Goal: Task Accomplishment & Management: Manage account settings

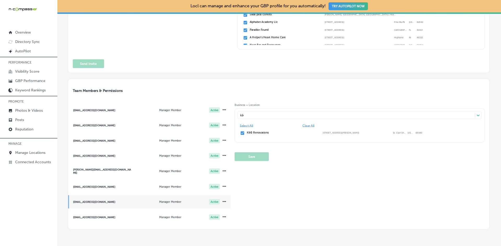
scroll to position [1, 0]
click at [33, 153] on p "Manage Locations" at bounding box center [30, 153] width 30 height 4
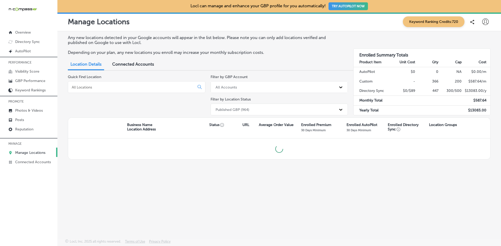
click at [126, 88] on input at bounding box center [132, 87] width 122 height 5
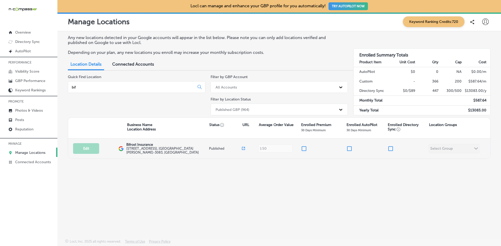
type input "bif"
click at [305, 149] on input "checkbox" at bounding box center [304, 149] width 6 height 6
checkbox input "true"
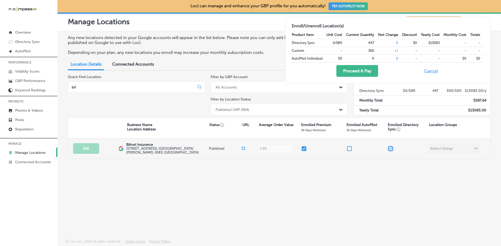
click at [393, 150] on input "checkbox" at bounding box center [390, 149] width 6 height 6
checkbox input "true"
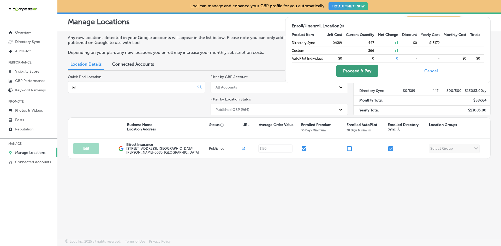
click at [360, 69] on button "Proceed & Pay" at bounding box center [357, 71] width 42 height 12
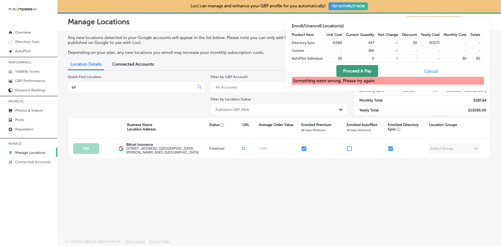
click at [366, 70] on button "Proceed & Pay" at bounding box center [357, 71] width 42 height 12
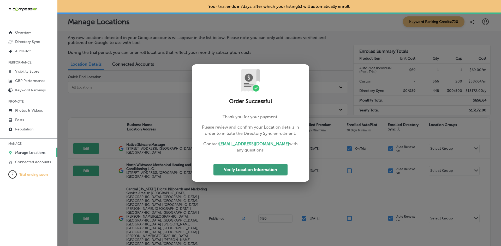
click at [258, 171] on button "Verify Location Information" at bounding box center [250, 170] width 74 height 12
select select "US"
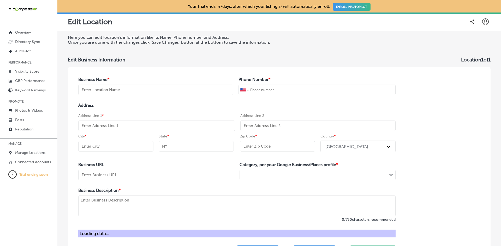
type input "Bifrost Insurance"
type input "+1 651 362 5049"
type input "[STREET_ADDRESS]"
type input "[GEOGRAPHIC_DATA][PERSON_NAME]"
type input "MN"
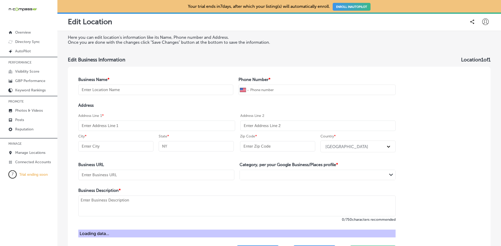
type input "55109-3083"
type input "https://www.bifrostinsurance.com/?utm_source=google&utm_medium=wix_google_busin…"
type textarea "Medicare insurance broker serving the Metro area."
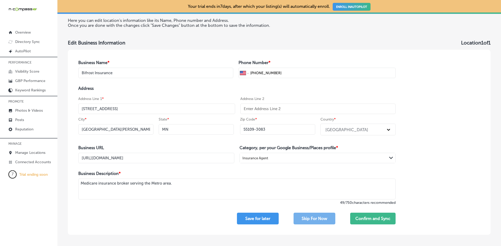
scroll to position [26, 0]
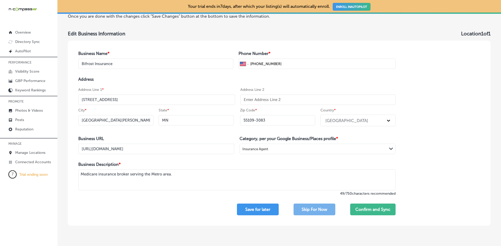
select select "US"
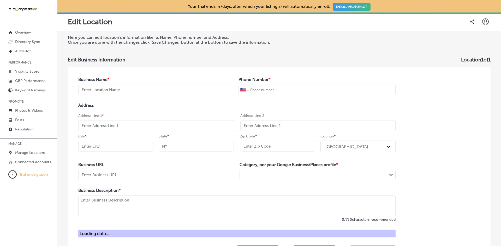
type input "Bifrost Insurance"
type input "+1 651 362 5049"
type input "[STREET_ADDRESS]"
type input "[GEOGRAPHIC_DATA][PERSON_NAME]"
type input "MN"
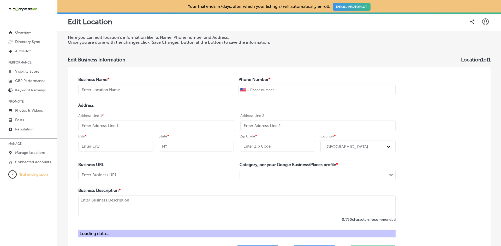
type input "55109-3083"
type input "https://www.bifrostinsurance.com/?utm_source=google&utm_medium=wix_google_busin…"
type textarea "Medicare insurance broker serving the Metro area."
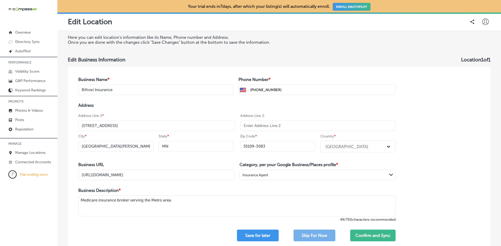
select select "US"
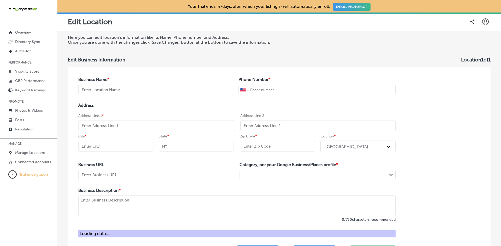
type input "Bifrost Insurance"
type input "+1 651 362 5049"
type input "[STREET_ADDRESS]"
type input "[GEOGRAPHIC_DATA][PERSON_NAME]"
type input "MN"
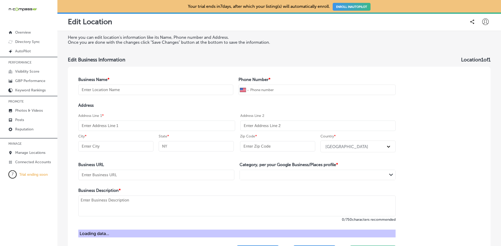
type input "55109-3083"
type input "https://www.bifrostinsurance.com/?utm_source=google&utm_medium=wix_google_busin…"
type textarea "Medicare insurance broker serving the Metro area."
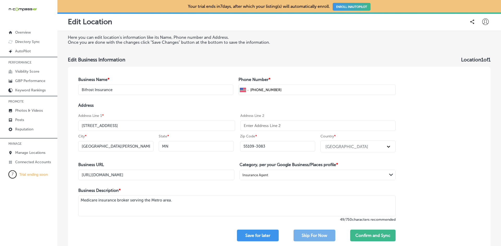
select select "US"
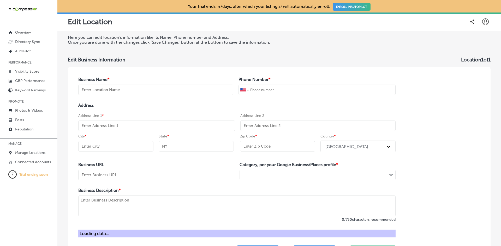
type input "Bifrost Insurance"
type input "+1 651 362 5049"
type input "[STREET_ADDRESS]"
type input "[GEOGRAPHIC_DATA][PERSON_NAME]"
type input "MN"
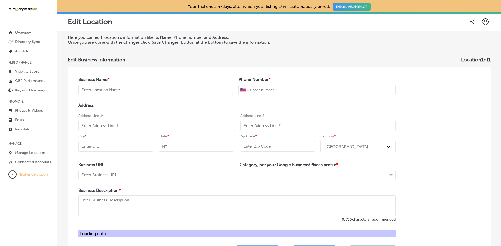
type input "55109-3083"
type input "https://www.bifrostinsurance.com/?utm_source=google&utm_medium=wix_google_busin…"
type textarea "Medicare insurance broker serving the Metro area."
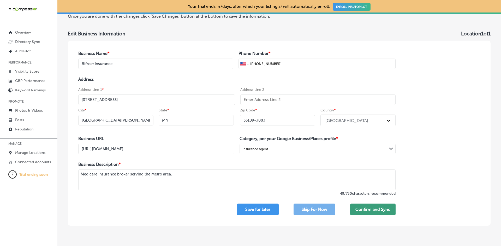
click at [370, 209] on button "Confirm and Sync" at bounding box center [372, 210] width 45 height 12
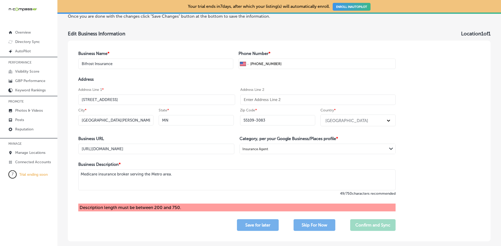
click at [204, 174] on textarea "Medicare insurance broker serving the Metro area." at bounding box center [236, 180] width 317 height 21
click at [177, 174] on textarea "Medicare insurance broker serving the Metro area." at bounding box center [236, 180] width 317 height 21
select select "US"
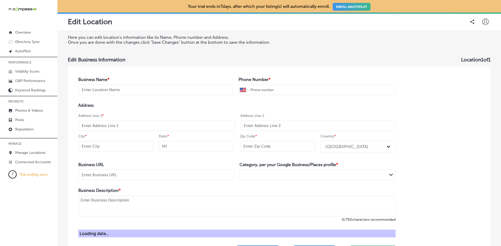
type input "Bifrost Insurance"
type input "+1 651 362 5049"
type input "[STREET_ADDRESS]"
type input "[GEOGRAPHIC_DATA][PERSON_NAME]"
type input "MN"
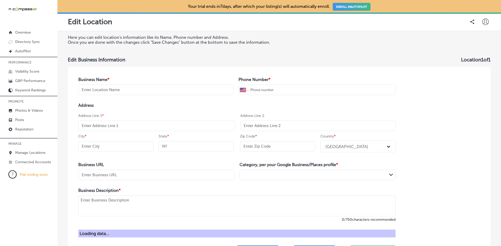
type input "55109-3083"
type input "https://www.bifrostinsurance.com/?utm_source=google&utm_medium=wix_google_busin…"
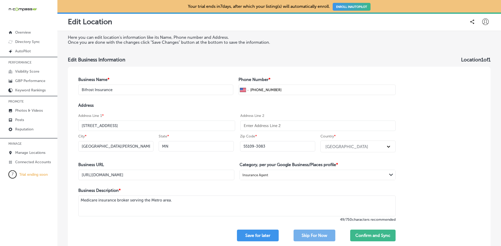
click at [201, 203] on textarea "Medicare insurance broker serving the Metro area." at bounding box center [236, 206] width 317 height 21
type textarea "Medicare insurance broker serving the Metro area."
drag, startPoint x: 177, startPoint y: 200, endPoint x: 69, endPoint y: 188, distance: 108.0
click at [69, 188] on div "Business Name * Bifrost Insurance Phone Number * International Afghanistan Ålan…" at bounding box center [237, 159] width 338 height 185
paste textarea
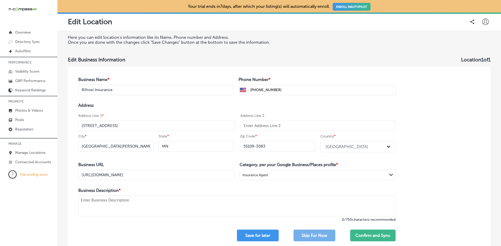
paste textarea
paste textarea "Bifrost Insurance is a woman-run family business started in 2023. We are indepe…"
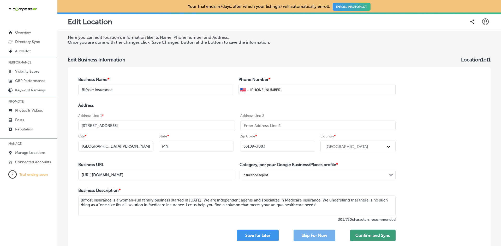
type textarea "Bifrost Insurance is a woman-run family business started in 2023. We are indepe…"
click at [364, 236] on button "Confirm and Sync" at bounding box center [372, 236] width 45 height 12
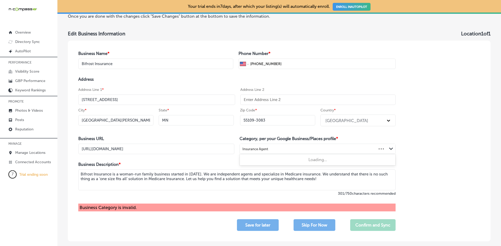
click at [278, 151] on div "Insurance Agent" at bounding box center [308, 149] width 137 height 7
type input "insurance"
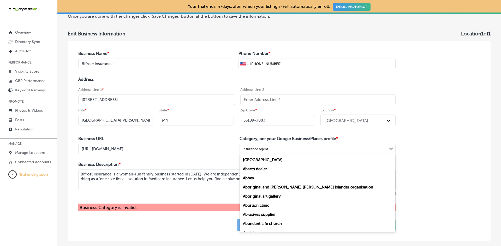
click at [261, 147] on div "Insurance Agent" at bounding box center [255, 149] width 26 height 4
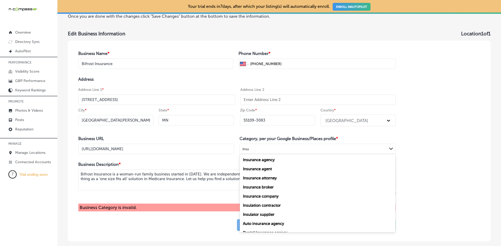
click at [262, 169] on label "Insurance agent" at bounding box center [257, 169] width 29 height 5
type input "insu"
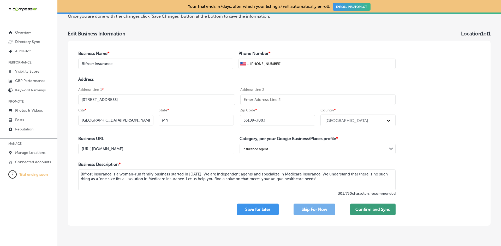
click at [369, 209] on button "Confirm and Sync" at bounding box center [372, 210] width 45 height 12
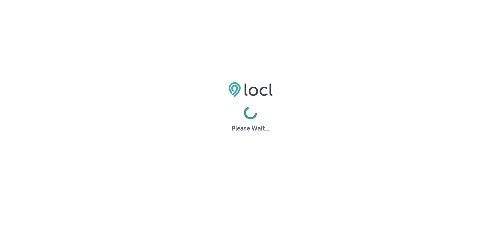
select select "US"
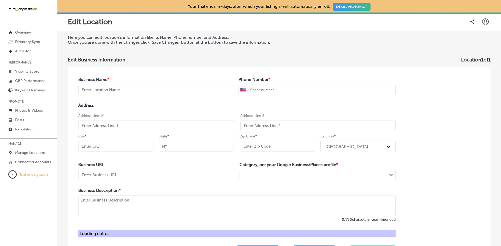
type input "Bifrost Insurance"
type input "[PHONE_NUMBER]"
type input "[STREET_ADDRESS]"
type input "[GEOGRAPHIC_DATA][PERSON_NAME]"
type input "MN"
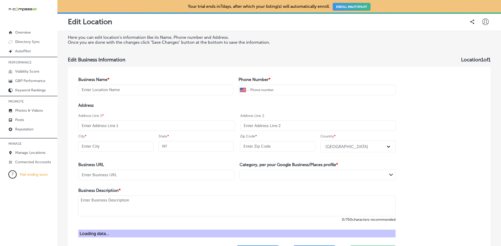
type input "55109-3083"
type input "[URL][DOMAIN_NAME]"
type textarea "Bifrost Insurance is a woman-run family business started in [DATE]. We are inde…"
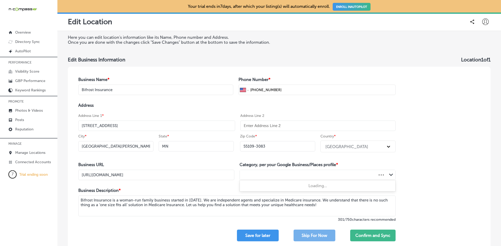
click at [316, 174] on div at bounding box center [308, 175] width 137 height 7
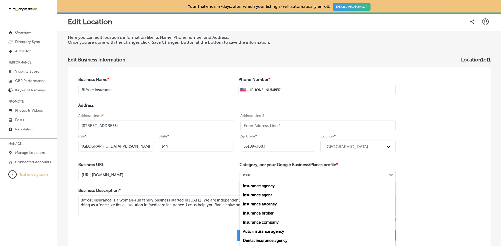
click at [258, 196] on label "Insurance agent" at bounding box center [257, 195] width 29 height 5
type input "insur"
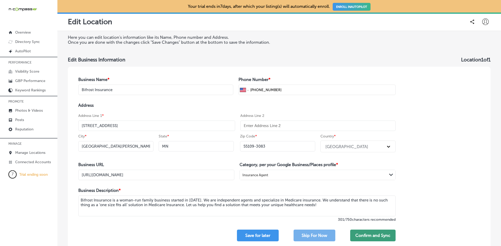
click at [364, 234] on button "Confirm and Sync" at bounding box center [372, 236] width 45 height 12
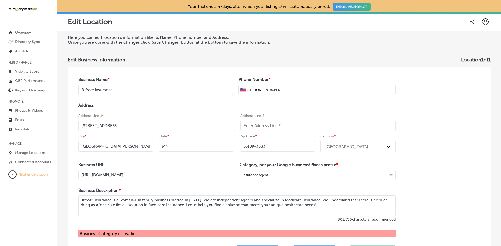
scroll to position [26, 0]
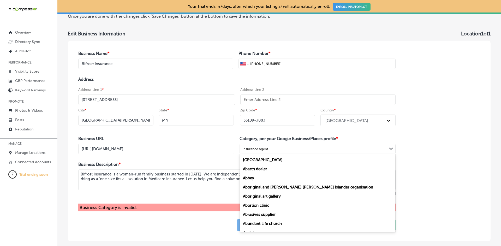
click at [354, 149] on div "Insurance Agent" at bounding box center [313, 149] width 147 height 7
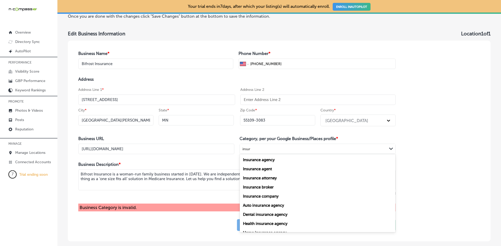
click at [257, 169] on label "Insurance agent" at bounding box center [257, 169] width 29 height 5
type input "insur"
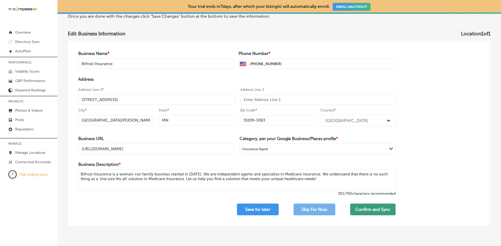
click at [366, 208] on button "Confirm and Sync" at bounding box center [372, 210] width 45 height 12
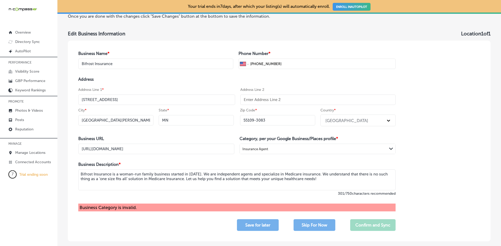
click at [339, 146] on div "Insurance Agent" at bounding box center [313, 149] width 147 height 7
drag, startPoint x: 319, startPoint y: 150, endPoint x: 226, endPoint y: 155, distance: 93.7
click at [226, 155] on div "Business Name * Bifrost Insurance Phone Number * International Afghanistan Ålan…" at bounding box center [237, 141] width 338 height 201
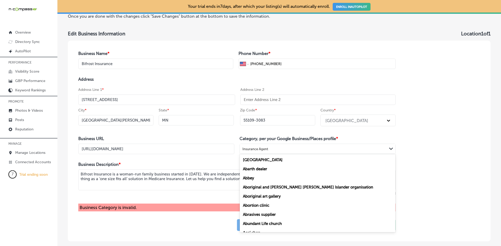
click at [260, 149] on div "Insurance Agent" at bounding box center [255, 149] width 26 height 4
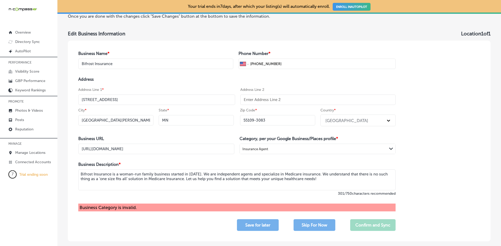
click at [260, 149] on div "Insurance Agent" at bounding box center [255, 149] width 26 height 4
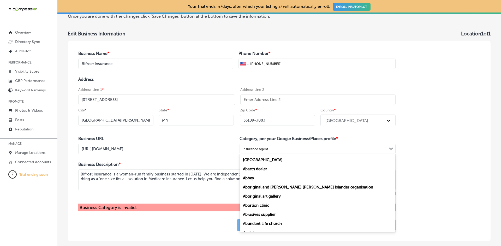
click at [260, 149] on div "Insurance Agent" at bounding box center [255, 149] width 26 height 4
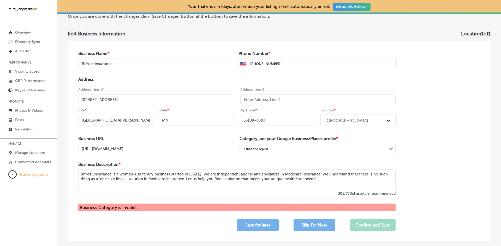
click at [418, 148] on div "Business Name * Bifrost Insurance Phone Number * International Afghanistan Ålan…" at bounding box center [279, 141] width 423 height 201
click at [178, 194] on label "301 / 750 characters recommended" at bounding box center [236, 194] width 317 height 4
click at [292, 152] on div "Insurance Agent" at bounding box center [313, 149] width 147 height 7
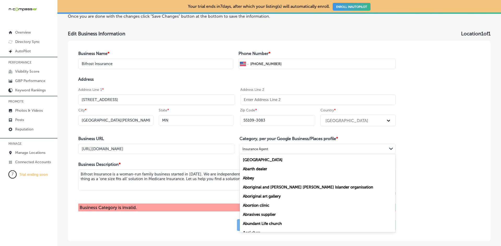
click at [450, 157] on div "Business Name * Bifrost Insurance Phone Number * International Afghanistan Ålan…" at bounding box center [279, 141] width 423 height 201
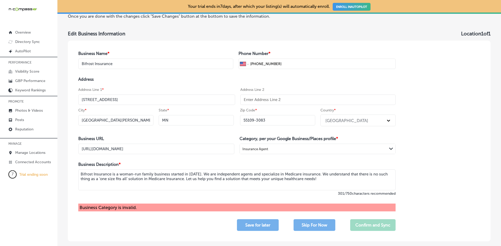
click at [360, 158] on div "Business Name * Bifrost Insurance Phone Number * International Afghanistan Ålan…" at bounding box center [237, 141] width 338 height 201
click at [356, 154] on div "Insurance Agent Path Created with Sketch." at bounding box center [317, 149] width 155 height 10
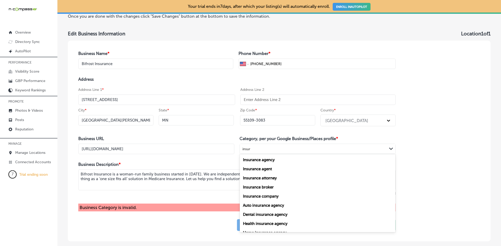
click at [266, 160] on label "Insurance agency" at bounding box center [259, 160] width 32 height 5
type input "insur"
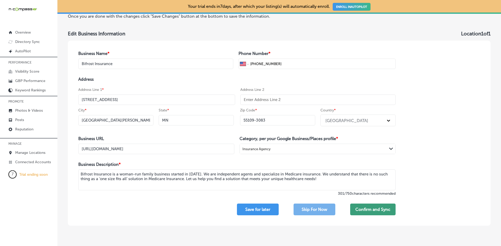
click at [372, 207] on button "Confirm and Sync" at bounding box center [372, 210] width 45 height 12
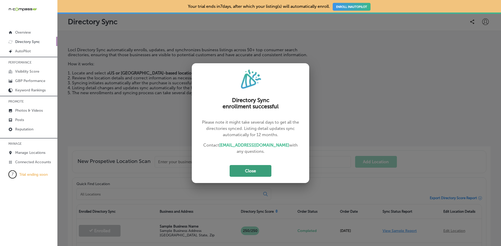
click at [254, 173] on button "Close" at bounding box center [251, 171] width 42 height 12
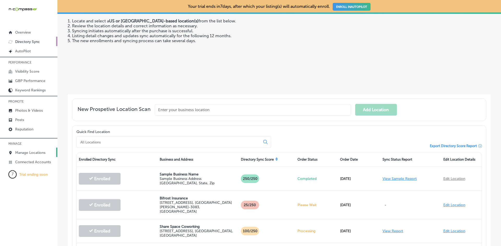
click at [29, 155] on p "Manage Locations" at bounding box center [30, 153] width 30 height 4
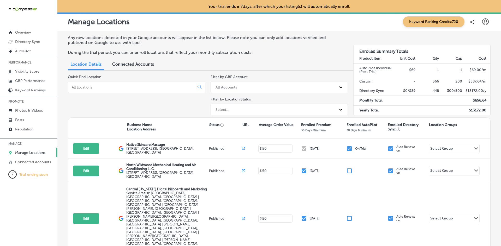
click at [122, 86] on input at bounding box center [132, 87] width 122 height 5
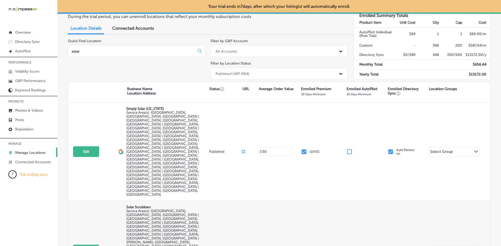
scroll to position [46, 0]
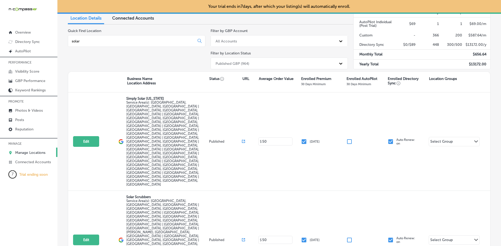
type input "solar"
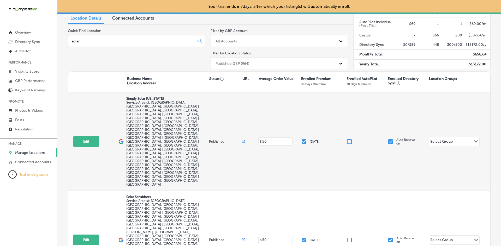
click at [304, 139] on input "checkbox" at bounding box center [304, 142] width 6 height 6
checkbox input "false"
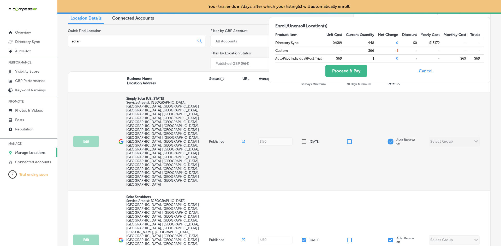
click at [388, 139] on input "checkbox" at bounding box center [390, 142] width 6 height 6
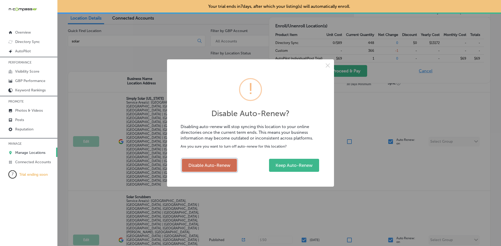
click at [211, 167] on button "Disable Auto-Renew" at bounding box center [209, 165] width 55 height 13
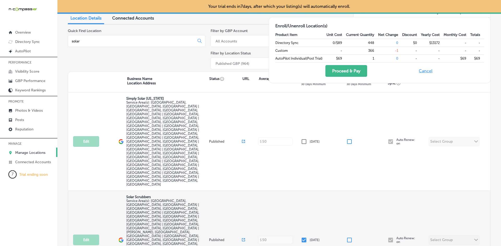
checkbox input "false"
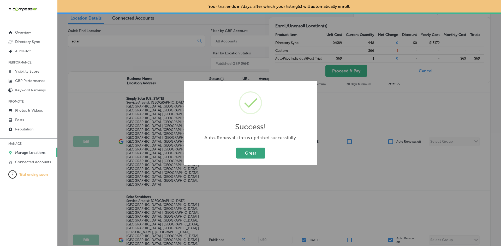
click at [255, 153] on button "Great" at bounding box center [250, 153] width 29 height 11
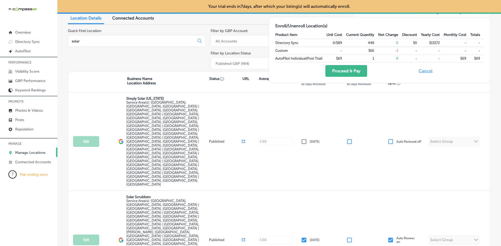
checkbox input "true"
click at [350, 71] on button "Proceed & Pay" at bounding box center [346, 71] width 42 height 12
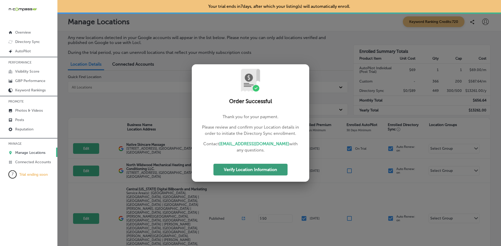
click at [266, 170] on button "Verify Location Information" at bounding box center [250, 170] width 74 height 12
select select "US"
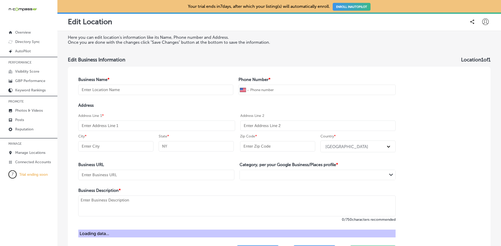
type input "Simply Solar [US_STATE]"
type input "+1 618 796 0197"
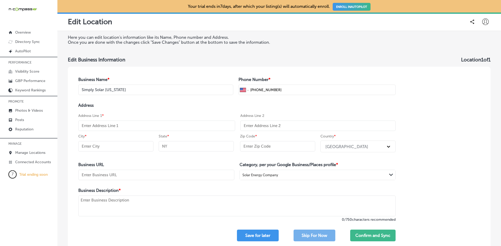
select select "US"
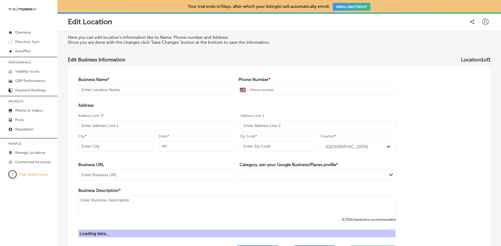
type input "Simply Solar [US_STATE]"
type input "+1 618 796 0197"
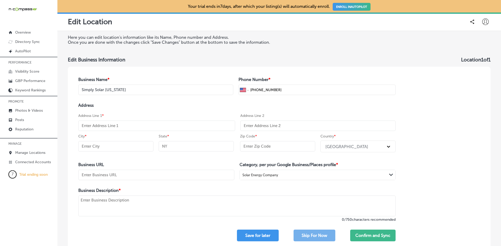
select select "US"
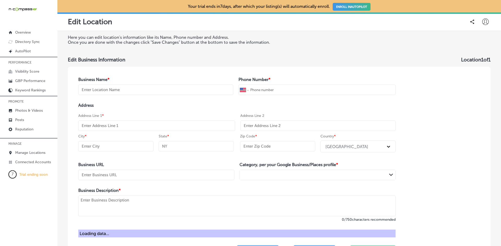
type input "Simply Solar [US_STATE]"
type input "+1 618 796 0197"
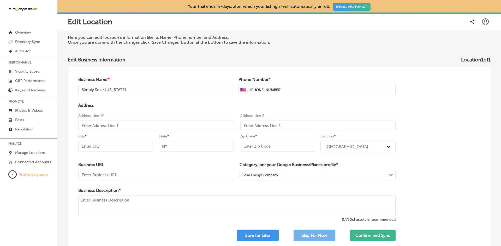
click at [103, 127] on input "text" at bounding box center [156, 126] width 157 height 10
paste input "1150 N Moreland Rd"
type input "1150 N Moreland Rd"
click at [99, 147] on input "text" at bounding box center [115, 146] width 75 height 10
paste input "Moro"
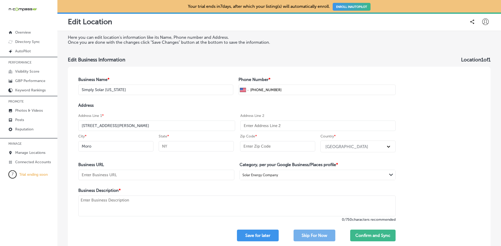
type input "Moro"
click at [190, 149] on input "text" at bounding box center [196, 146] width 75 height 10
type input "IL"
click at [256, 148] on input "text" at bounding box center [277, 146] width 75 height 10
paste input "62067"
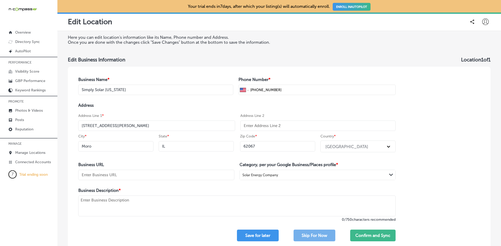
type input "62067"
click at [454, 108] on div "Business Name * Simply Solar Illinois Phone Number * International Afghanistan …" at bounding box center [279, 159] width 423 height 185
click at [195, 200] on textarea at bounding box center [236, 206] width 317 height 21
click at [123, 205] on textarea at bounding box center [236, 206] width 317 height 21
paste textarea "At Simply Solar Illinois, we specialize in providing customized solar solutions…"
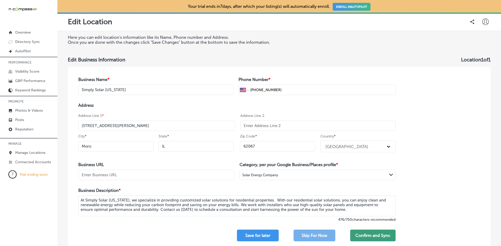
type textarea "At Simply Solar Illinois, we specialize in providing customized solar solutions…"
click at [374, 236] on button "Confirm and Sync" at bounding box center [372, 236] width 45 height 12
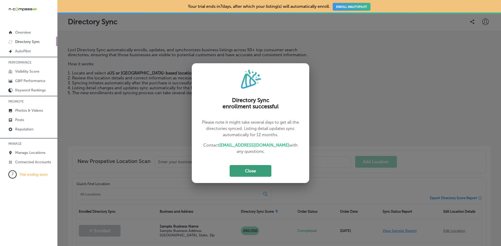
click at [260, 168] on button "Close" at bounding box center [251, 171] width 42 height 12
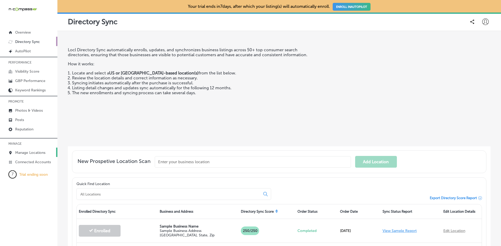
click at [25, 153] on p "Manage Locations" at bounding box center [30, 153] width 30 height 4
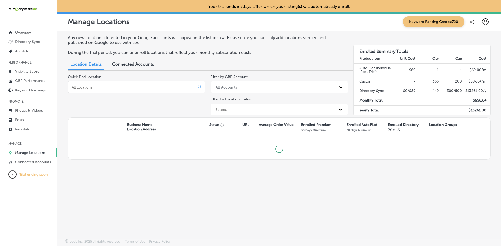
click at [108, 87] on input at bounding box center [132, 87] width 122 height 5
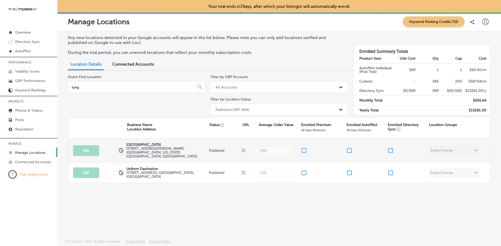
type input "tang"
click at [303, 150] on input "checkbox" at bounding box center [304, 151] width 6 height 6
checkbox input "true"
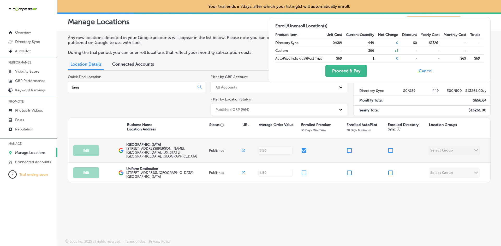
click at [391, 150] on input "checkbox" at bounding box center [390, 151] width 6 height 6
checkbox input "true"
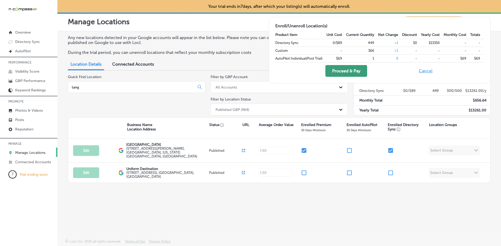
click at [341, 70] on button "Proceed & Pay" at bounding box center [346, 71] width 42 height 12
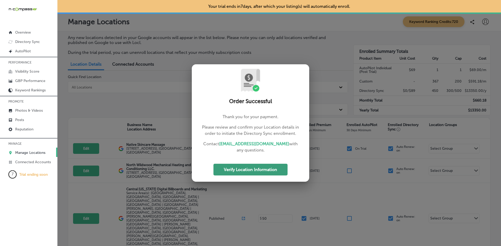
click at [265, 170] on button "Verify Location Information" at bounding box center [250, 170] width 74 height 12
select select "US"
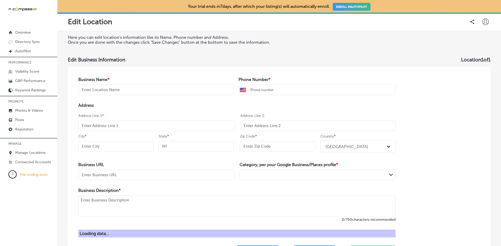
type input "[GEOGRAPHIC_DATA]"
type input "+1 512 280 0520"
type input "[STREET_ADDRESS][PERSON_NAME]"
type input "Austin"
type input "[GEOGRAPHIC_DATA]"
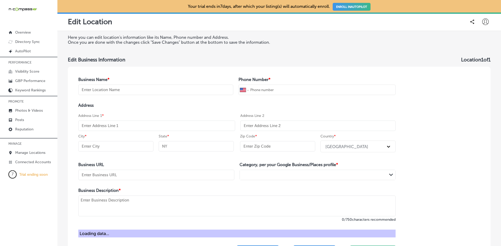
type input "78748"
type input "http://visionsource-tanglewoodvision.com/"
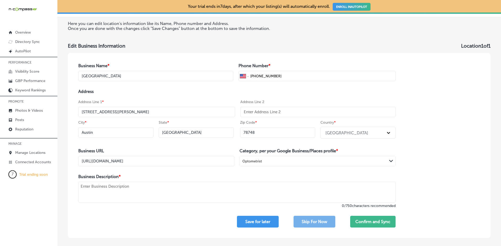
scroll to position [26, 0]
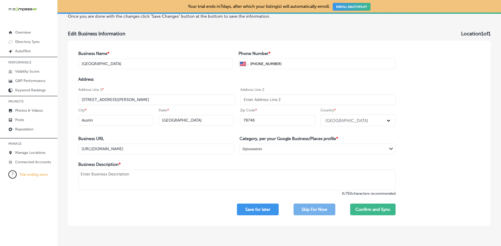
select select "US"
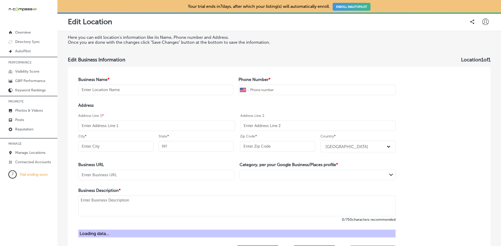
type input "[GEOGRAPHIC_DATA]"
type input "+1 512 280 0520"
type input "[STREET_ADDRESS][PERSON_NAME]"
type input "Austin"
type input "[GEOGRAPHIC_DATA]"
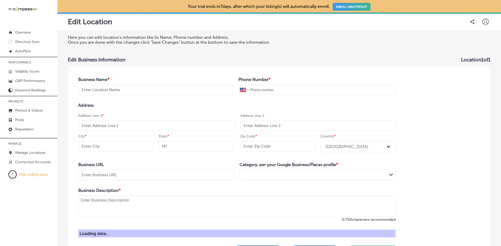
type input "78748"
type input "http://visionsource-tanglewoodvision.com/"
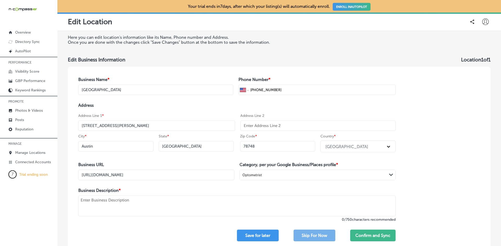
select select "US"
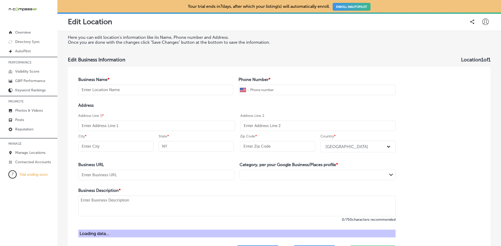
type input "[GEOGRAPHIC_DATA]"
type input "+1 512 280 0520"
type input "[STREET_ADDRESS][PERSON_NAME]"
type input "Austin"
type input "[GEOGRAPHIC_DATA]"
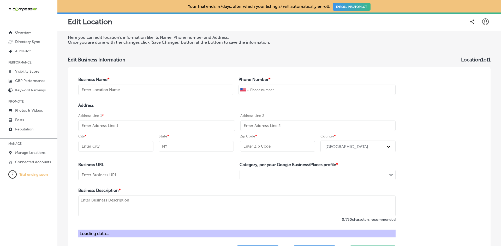
type input "78748"
type input "http://visionsource-tanglewoodvision.com/"
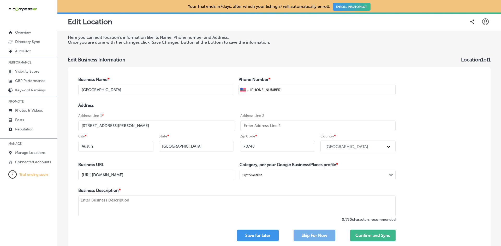
click at [105, 198] on textarea at bounding box center [236, 206] width 317 height 21
paste textarea "Since 2001, Tanglewood Vision Center has been the leader and preferred provider…"
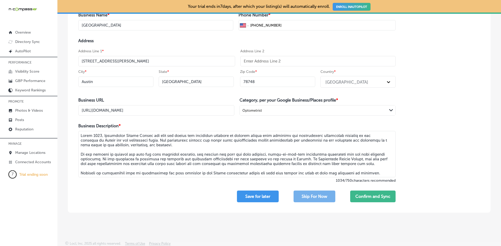
scroll to position [67, 0]
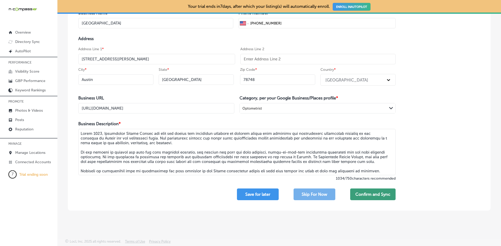
click at [370, 195] on button "Confirm and Sync" at bounding box center [372, 195] width 45 height 12
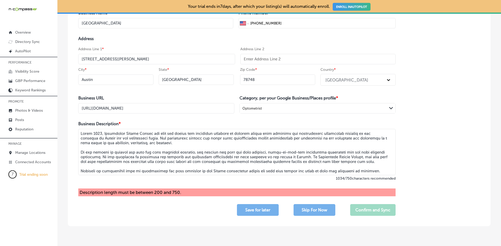
drag, startPoint x: 375, startPoint y: 172, endPoint x: 69, endPoint y: 168, distance: 306.8
click at [69, 168] on div "Business Name * Tanglewood Vision Center Phone Number * International Afghanist…" at bounding box center [237, 113] width 338 height 227
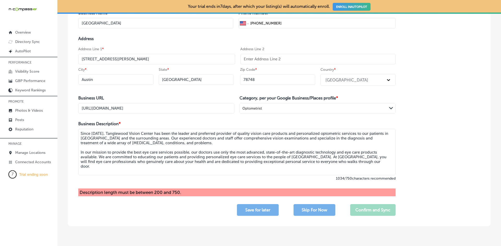
scroll to position [62, 0]
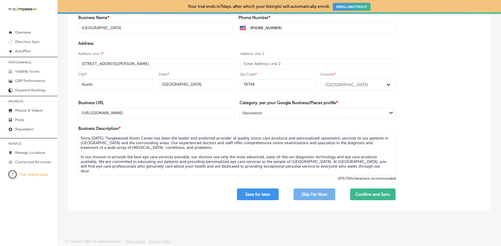
click at [360, 150] on textarea "Since 2001, Tanglewood Vision Center has been the leader and preferred provider…" at bounding box center [236, 155] width 317 height 42
drag, startPoint x: 378, startPoint y: 165, endPoint x: 304, endPoint y: 162, distance: 73.9
click at [304, 162] on textarea "Since 2001, Tanglewood Vision Center has been the leader and preferred provider…" at bounding box center [236, 155] width 317 height 42
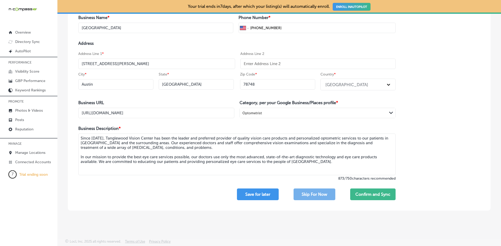
scroll to position [57, 0]
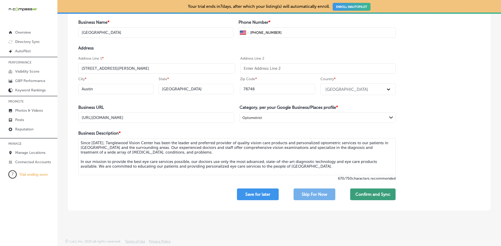
type textarea "Since 2001, Tanglewood Vision Center has been the leader and preferred provider…"
click at [368, 195] on button "Confirm and Sync" at bounding box center [372, 195] width 45 height 12
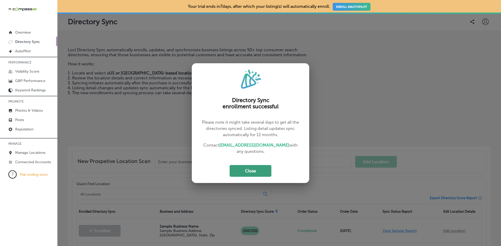
click at [261, 171] on button "Close" at bounding box center [251, 171] width 42 height 12
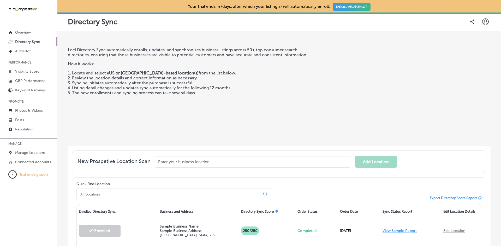
click at [262, 112] on div "Locl Directory Sync automatically enrolls, updates, and synchronizes business l…" at bounding box center [193, 94] width 251 height 95
